Goal: Information Seeking & Learning: Learn about a topic

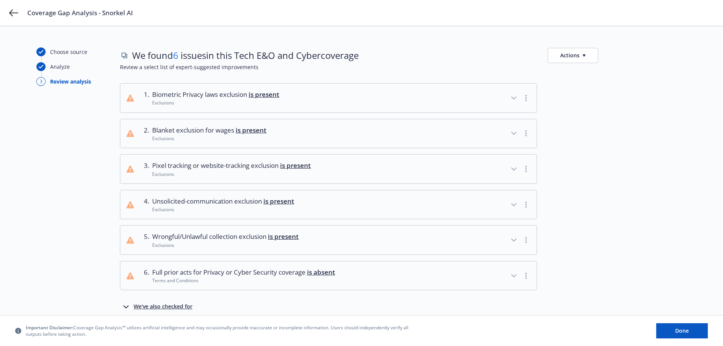
drag, startPoint x: 639, startPoint y: 106, endPoint x: 632, endPoint y: 111, distance: 8.1
click at [639, 106] on div at bounding box center [616, 98] width 139 height 30
